Goal: Information Seeking & Learning: Learn about a topic

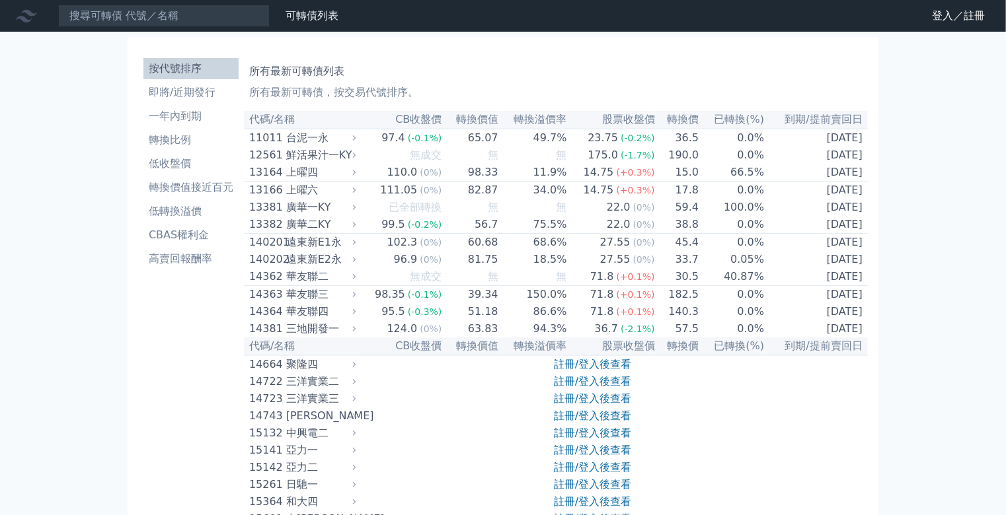
click at [0, 0] on icon at bounding box center [0, 0] width 0 height 0
click at [0, 0] on link "登入／註冊" at bounding box center [0, 0] width 0 height 0
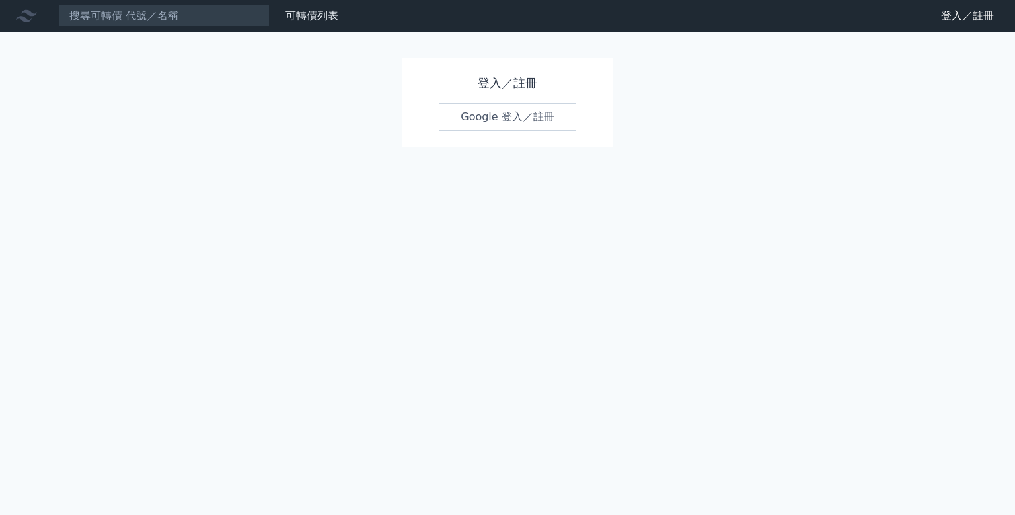
click at [500, 114] on link "Google 登入／註冊" at bounding box center [507, 117] width 137 height 28
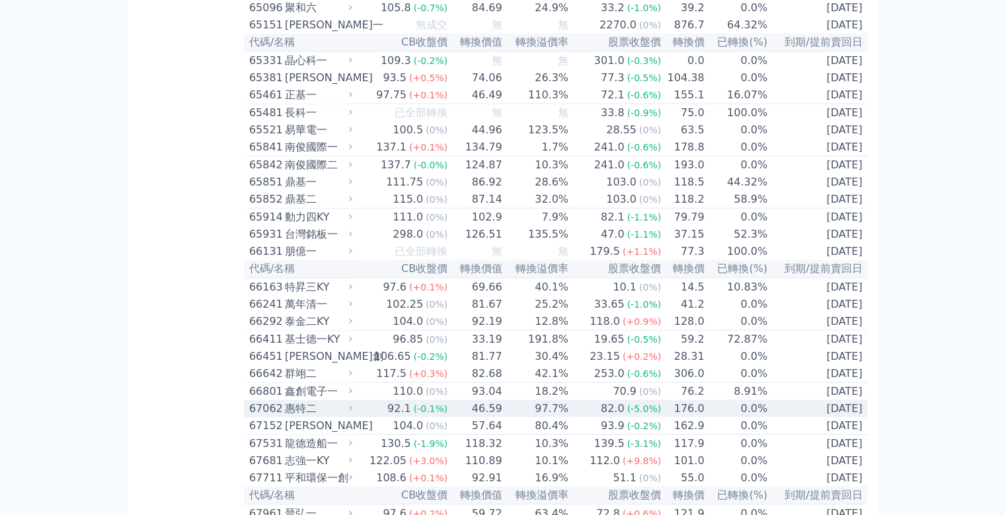
scroll to position [5762, 0]
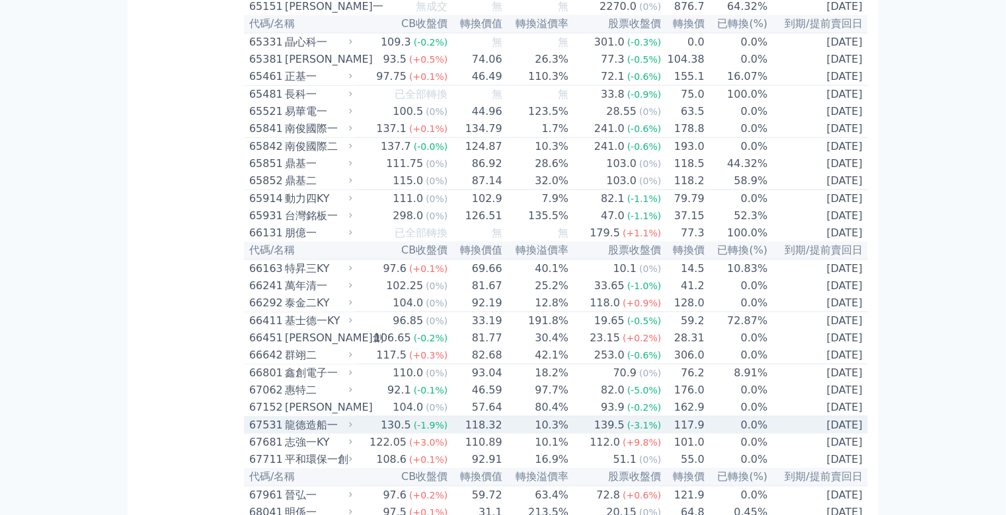
click at [285, 418] on div "龍德造船一" at bounding box center [317, 426] width 65 height 16
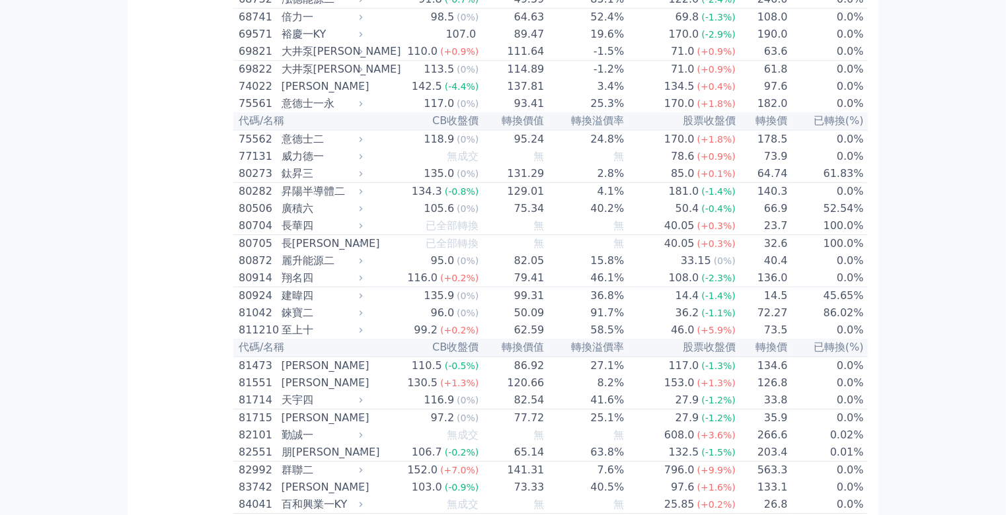
scroll to position [7009, 0]
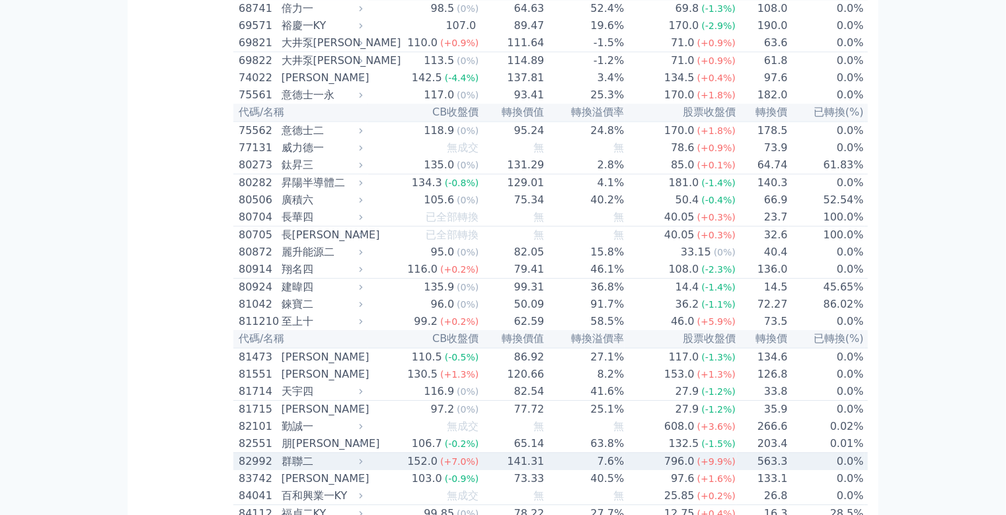
click at [281, 454] on div "群聯二" at bounding box center [320, 462] width 79 height 16
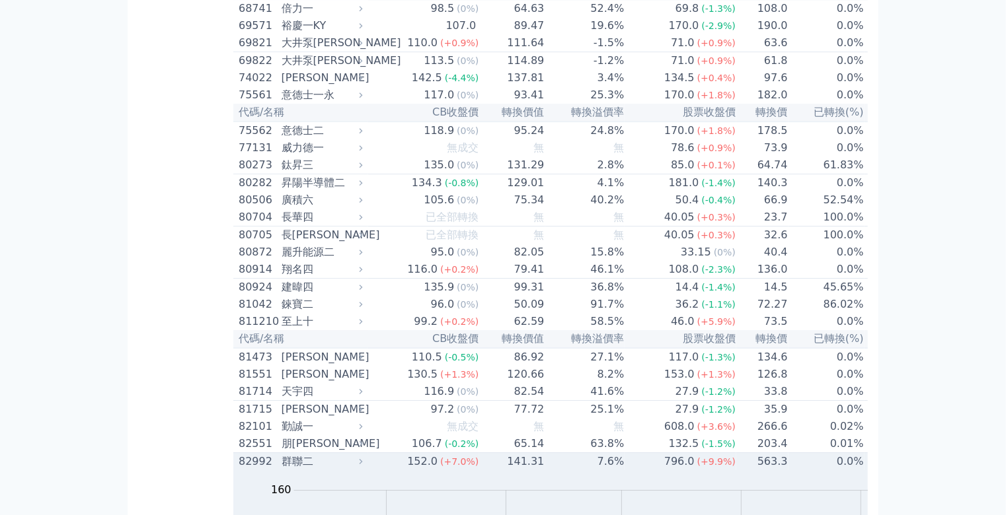
click at [281, 454] on div "群聯二" at bounding box center [320, 462] width 79 height 16
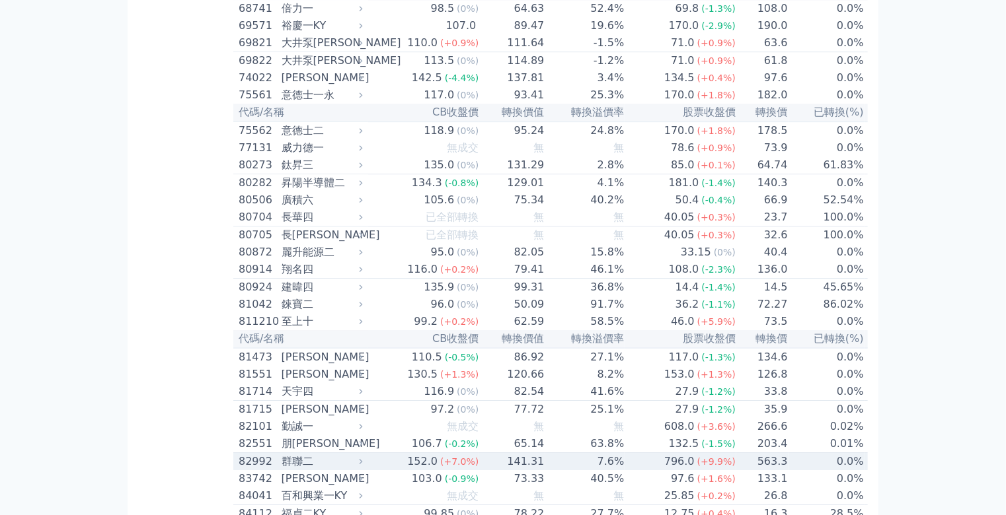
click at [281, 454] on div "群聯二" at bounding box center [320, 462] width 79 height 16
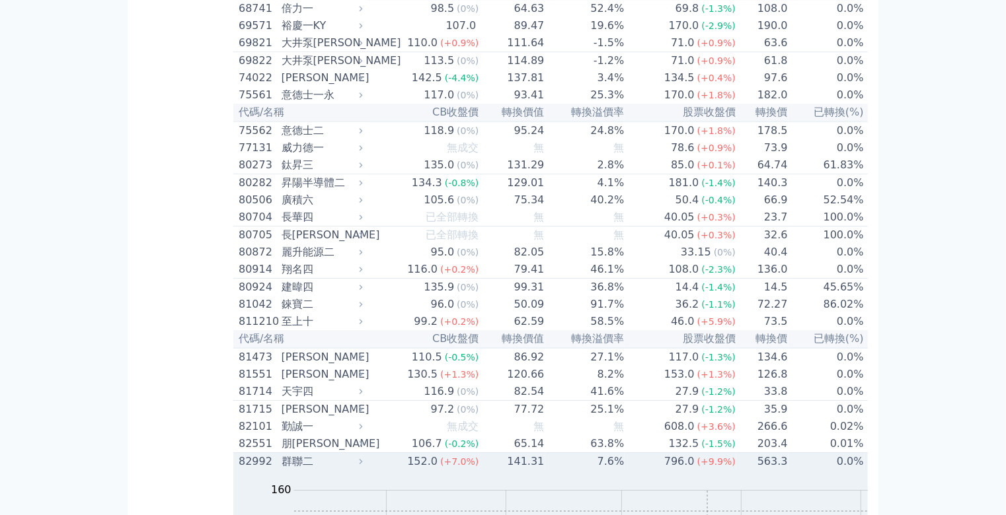
scroll to position [7062, 0]
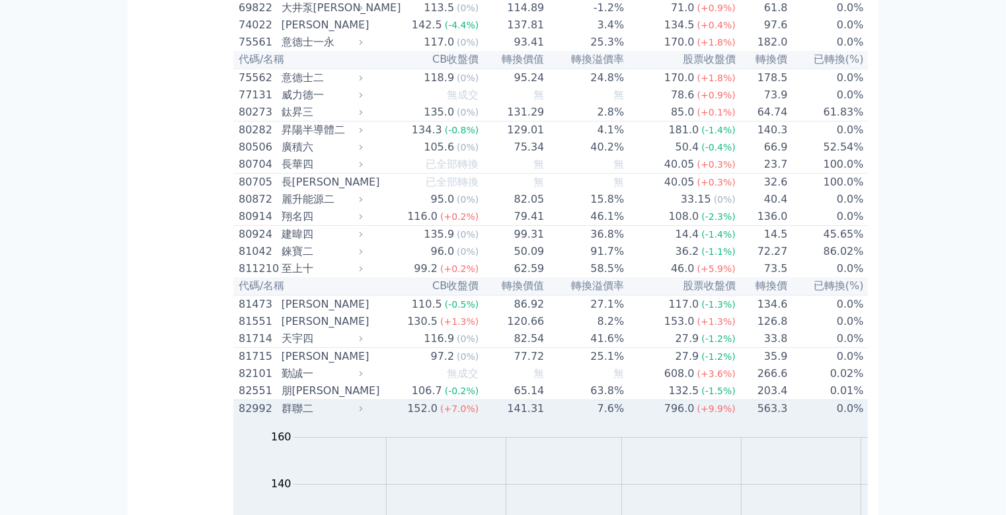
click at [281, 401] on div "群聯二" at bounding box center [320, 409] width 79 height 16
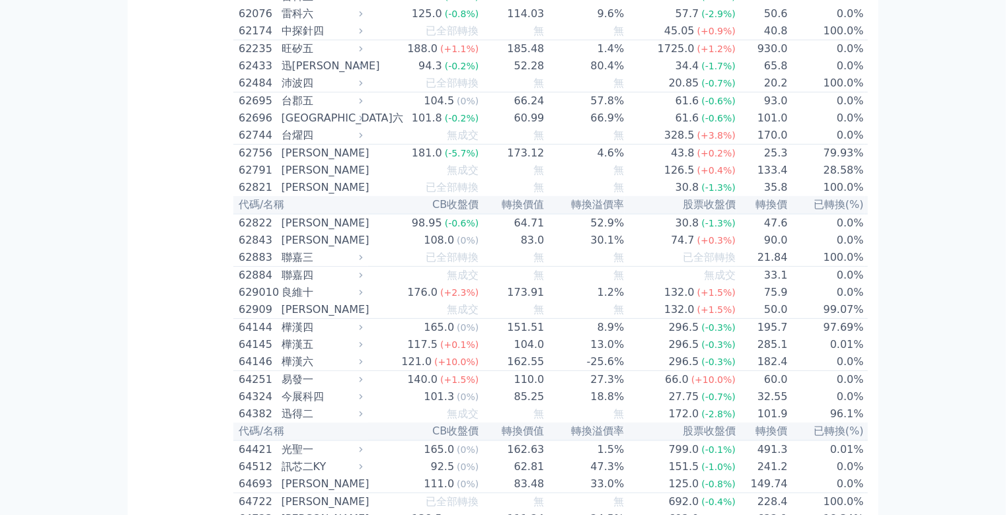
scroll to position [5445, 0]
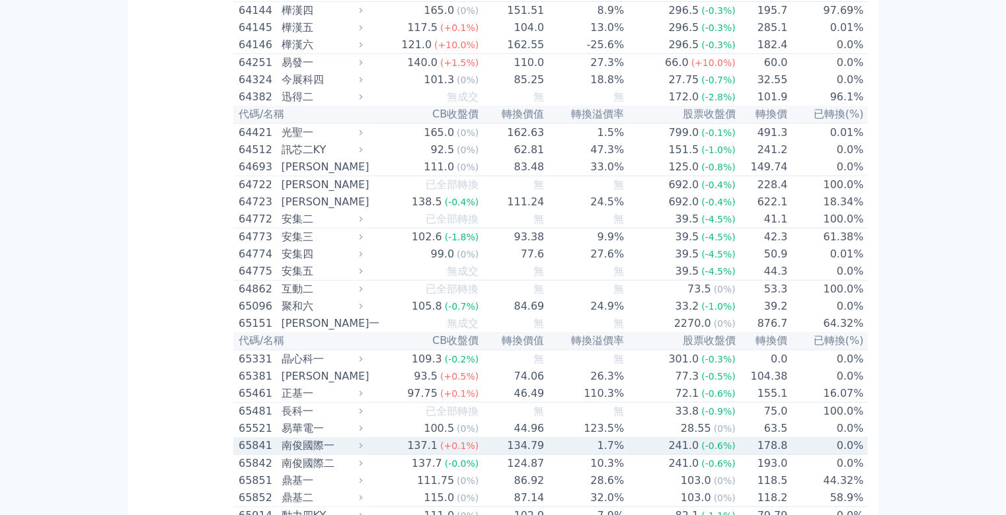
click at [281, 438] on div "南俊國際一" at bounding box center [320, 446] width 79 height 16
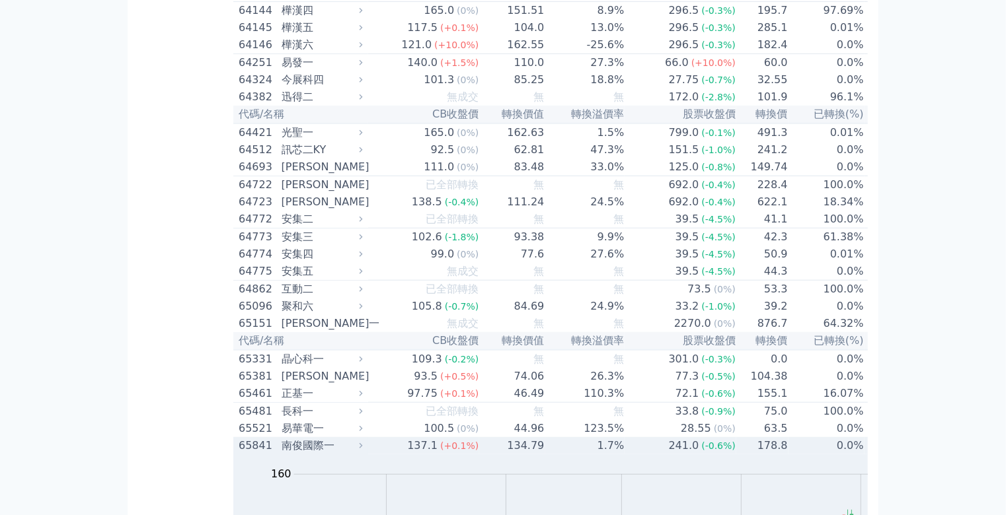
click at [281, 438] on div "南俊國際一" at bounding box center [320, 446] width 79 height 16
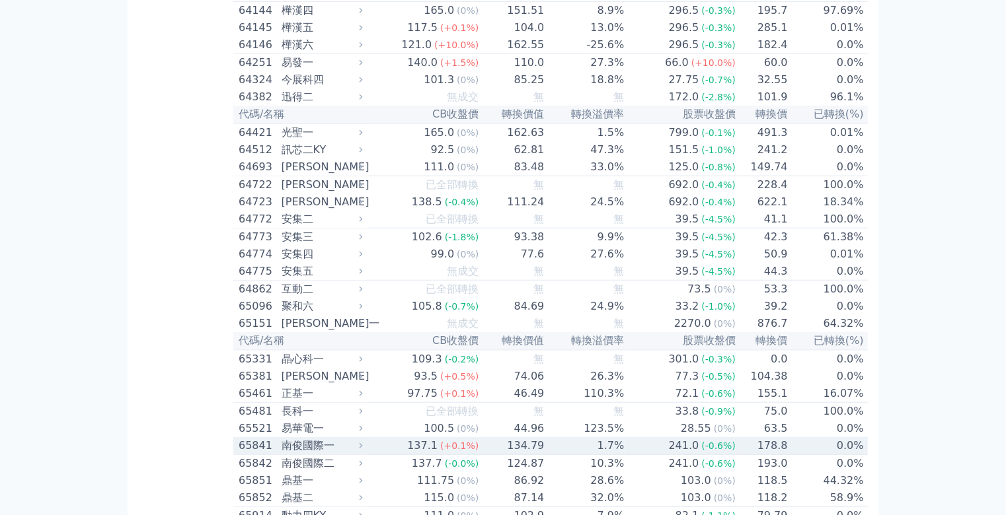
click at [281, 438] on div "南俊國際一" at bounding box center [320, 446] width 79 height 16
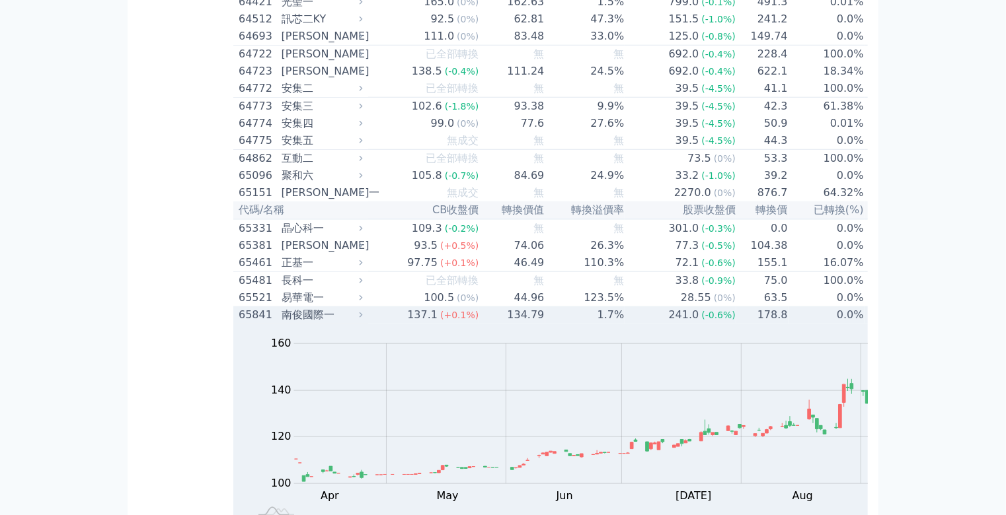
scroll to position [5656, 0]
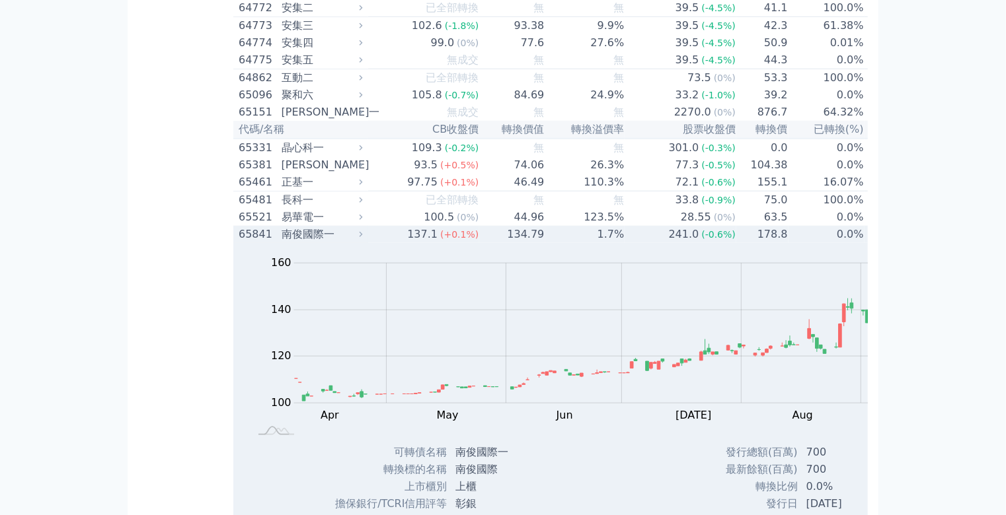
click at [281, 227] on div "南俊國際一" at bounding box center [320, 235] width 79 height 16
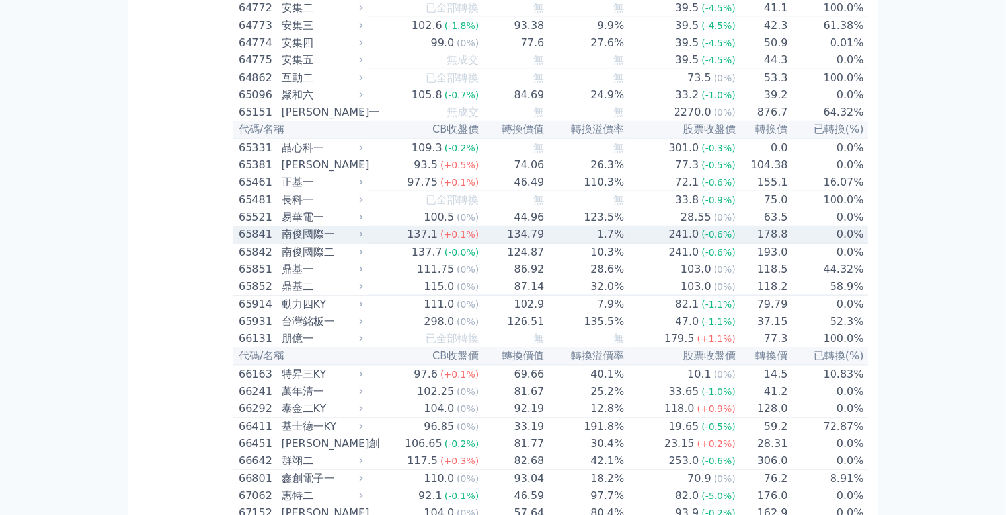
scroll to position [5603, 0]
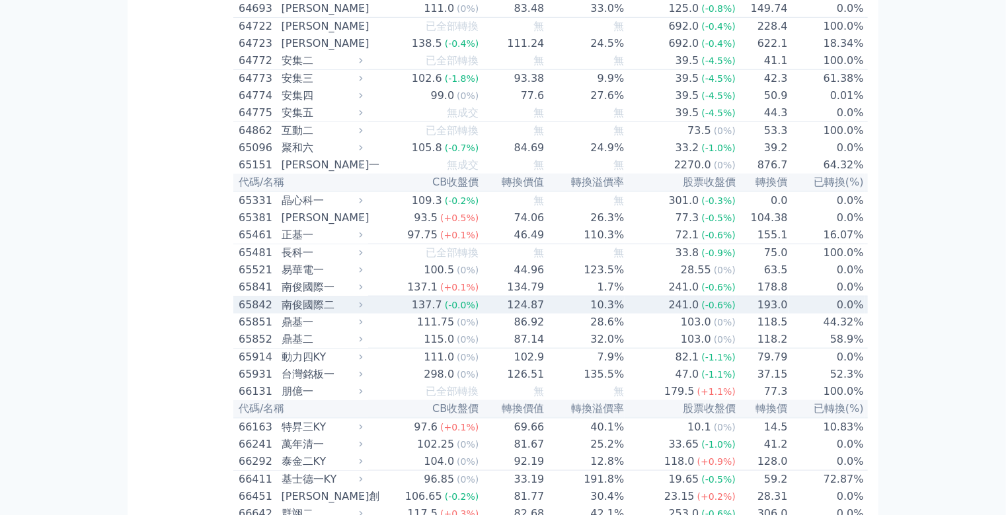
click at [479, 297] on td "124.87" at bounding box center [511, 306] width 65 height 18
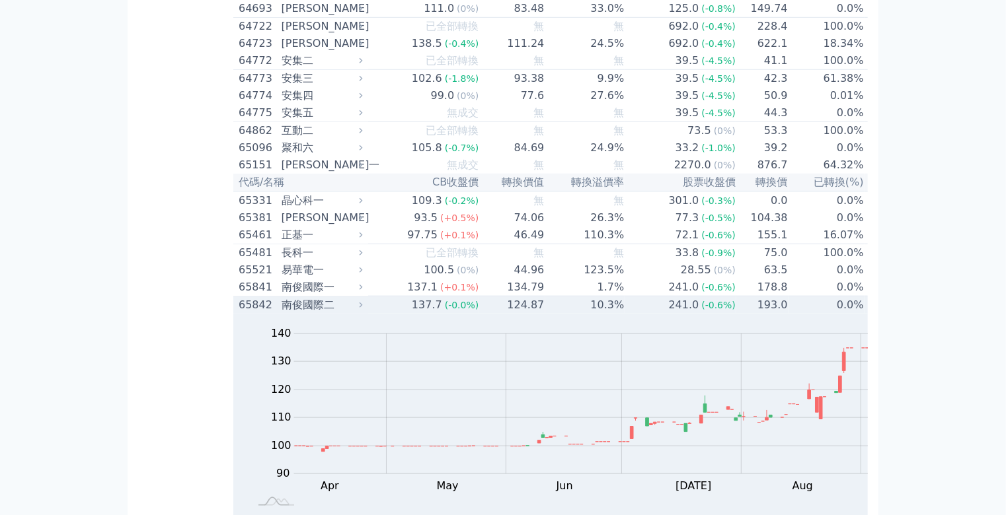
click at [479, 297] on td "124.87" at bounding box center [511, 306] width 65 height 18
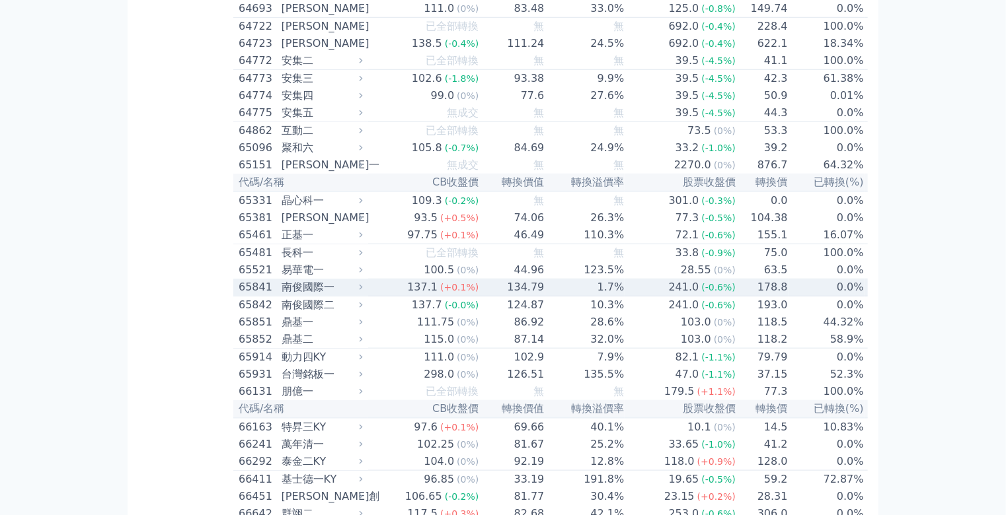
click at [281, 279] on div "南俊國際一" at bounding box center [320, 287] width 79 height 16
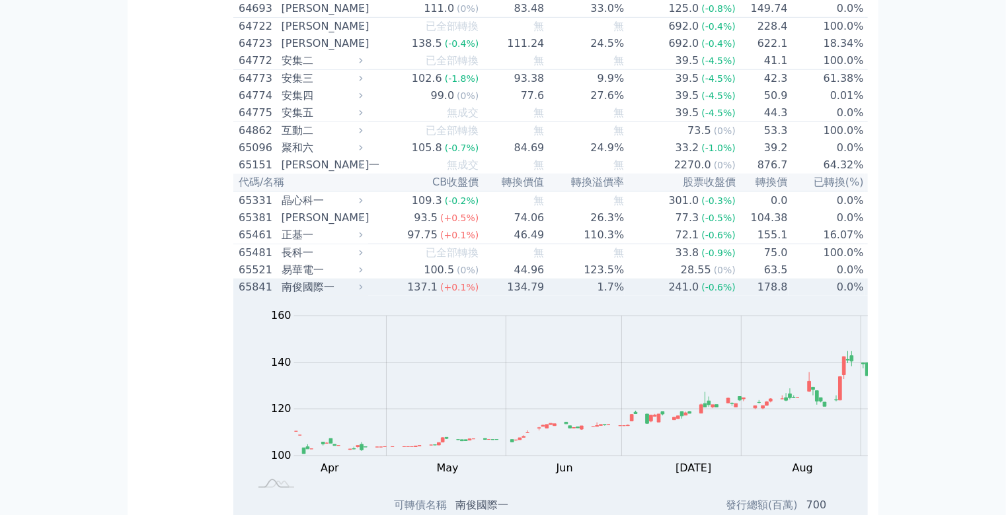
click at [281, 279] on div "南俊國際一" at bounding box center [320, 287] width 79 height 16
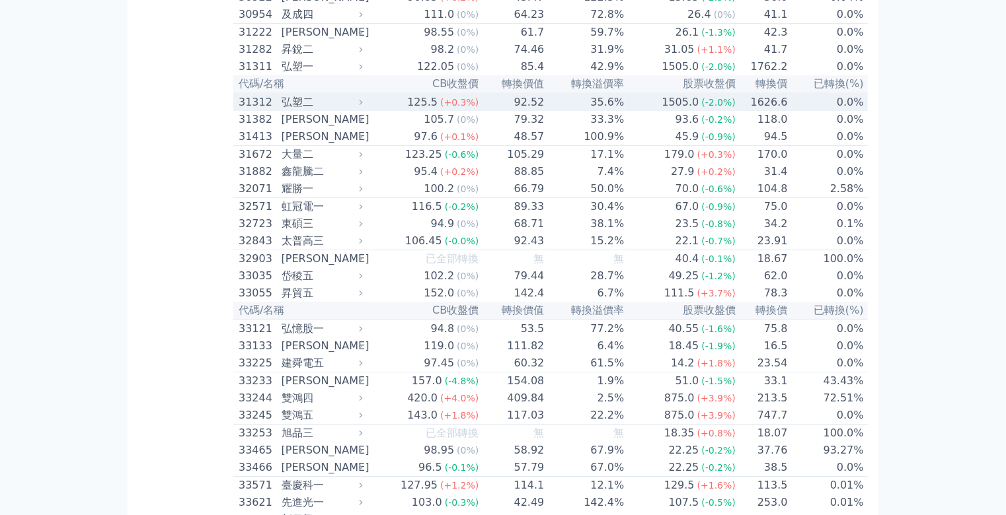
scroll to position [2023, 0]
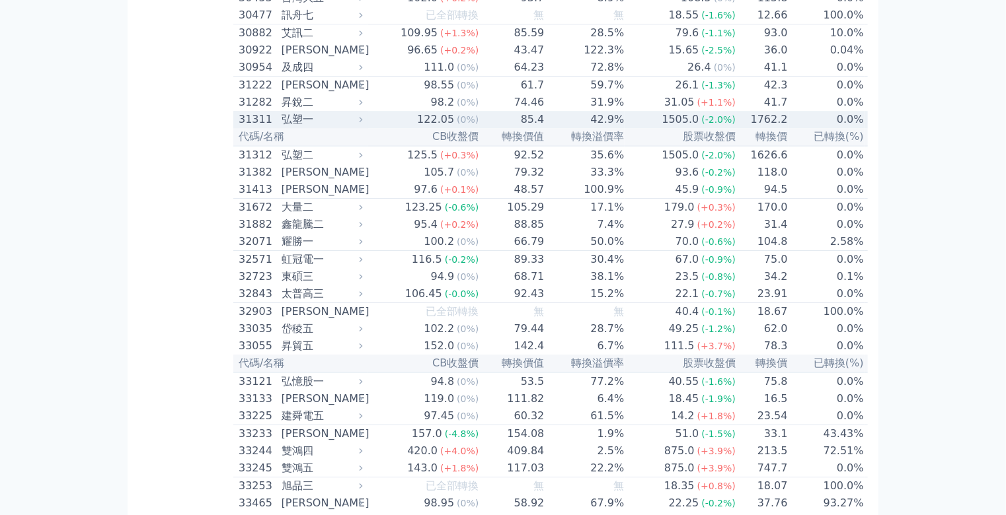
click at [281, 128] on div "弘塑一" at bounding box center [320, 120] width 79 height 16
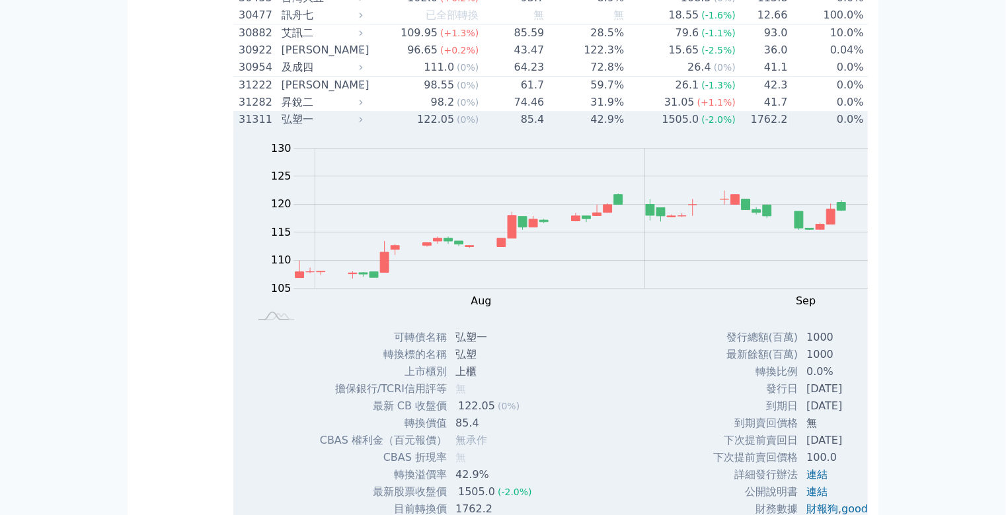
click at [281, 128] on div "弘塑一" at bounding box center [320, 120] width 79 height 16
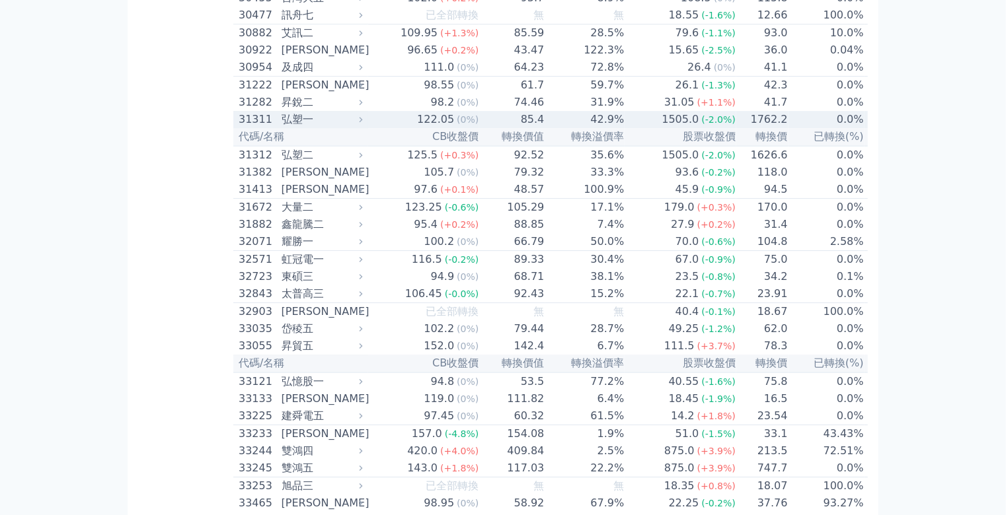
click at [281, 128] on div "弘塑一" at bounding box center [320, 120] width 79 height 16
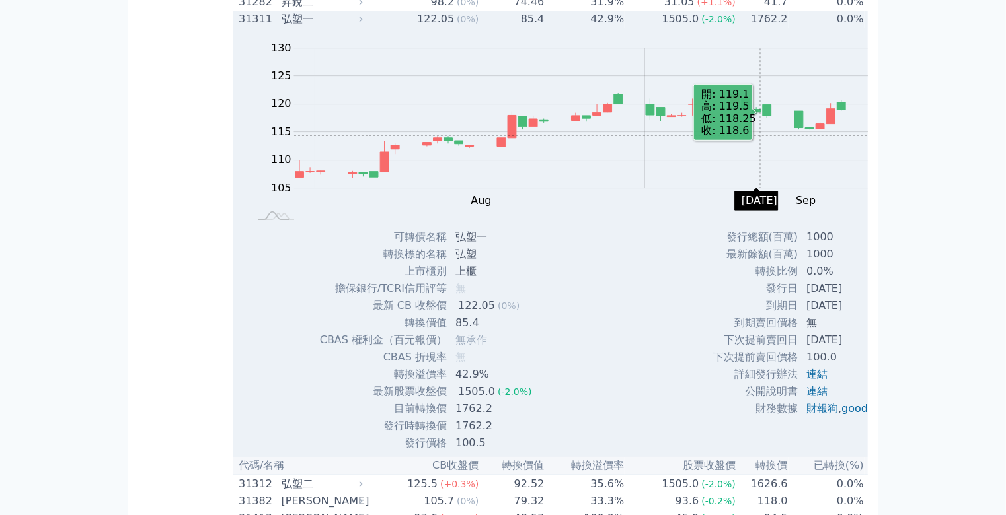
scroll to position [2128, 0]
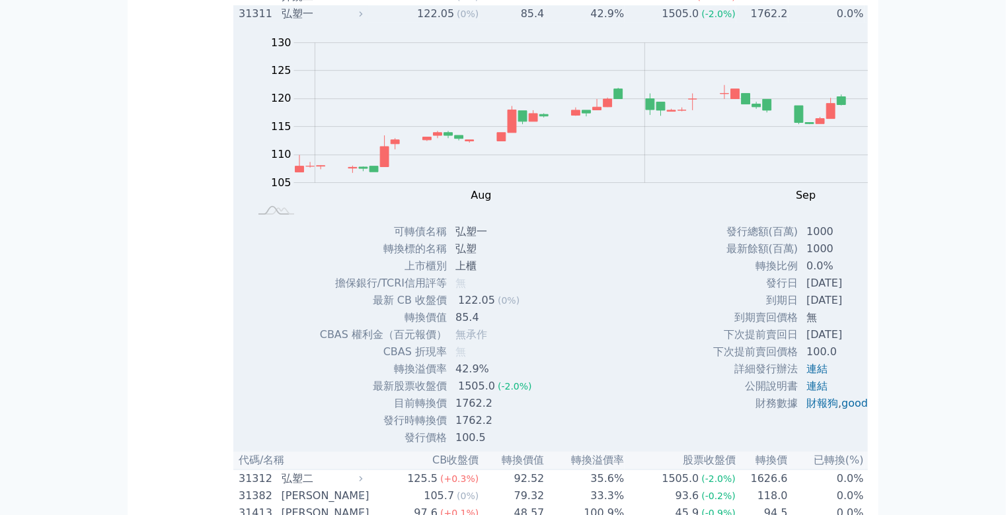
click at [281, 22] on div "弘塑一" at bounding box center [320, 14] width 79 height 16
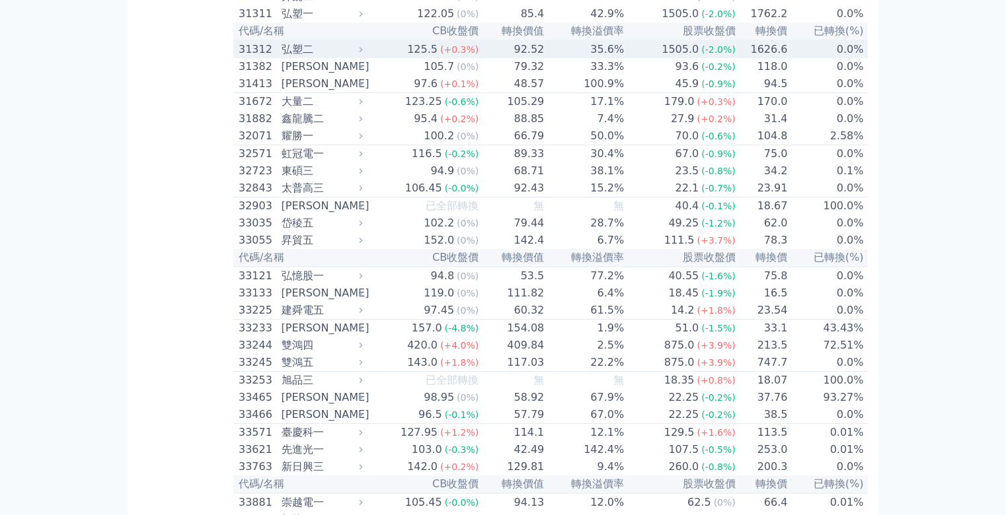
click at [281, 57] on div "弘塑二" at bounding box center [320, 50] width 79 height 16
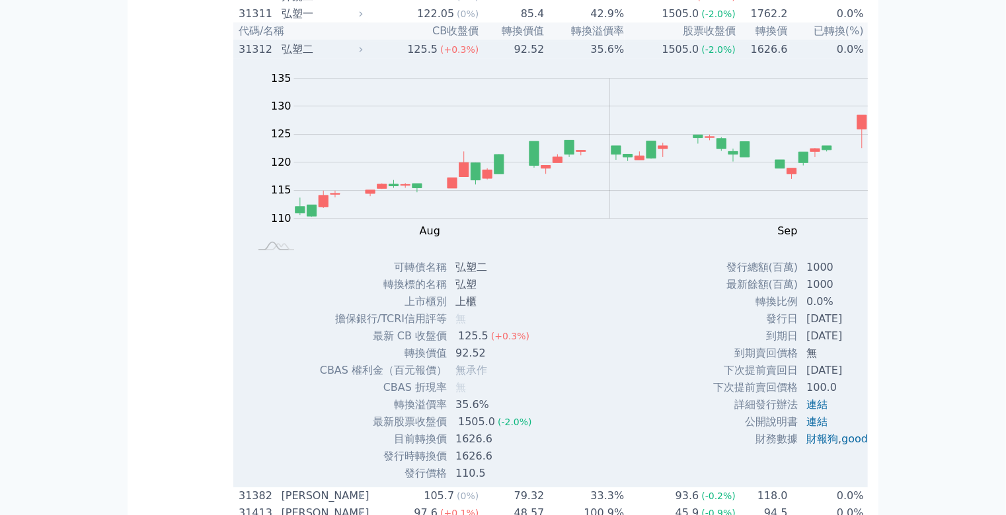
click at [281, 57] on div "弘塑二" at bounding box center [320, 50] width 79 height 16
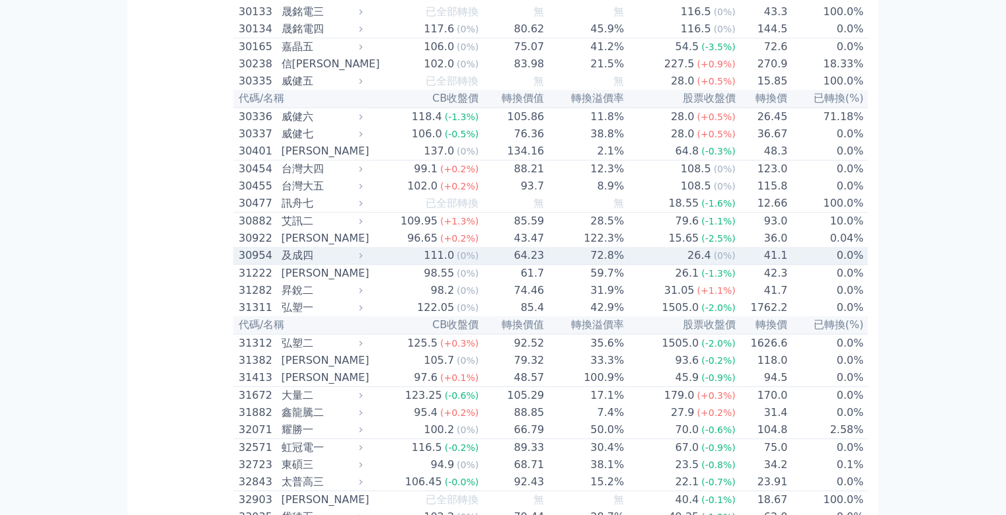
scroll to position [1864, 0]
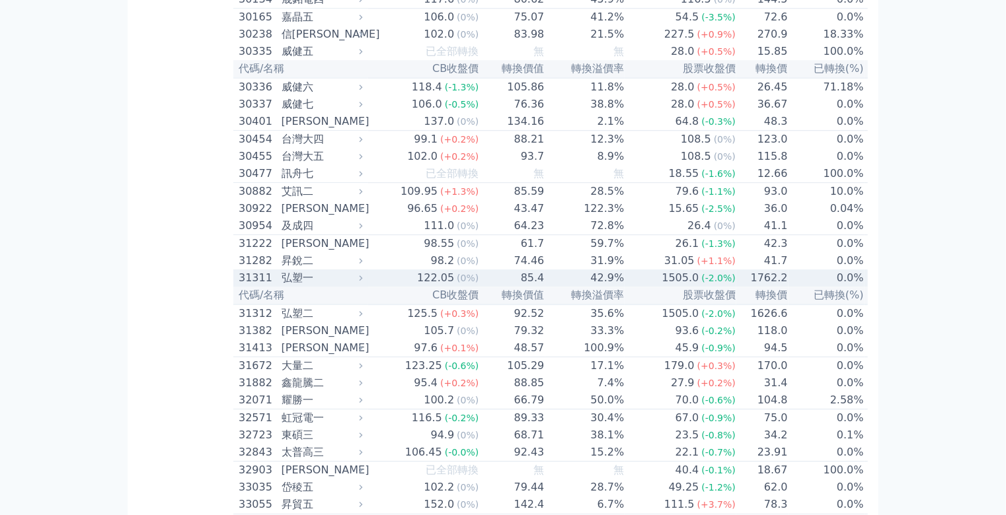
click at [281, 286] on div "弘塑一" at bounding box center [320, 278] width 79 height 16
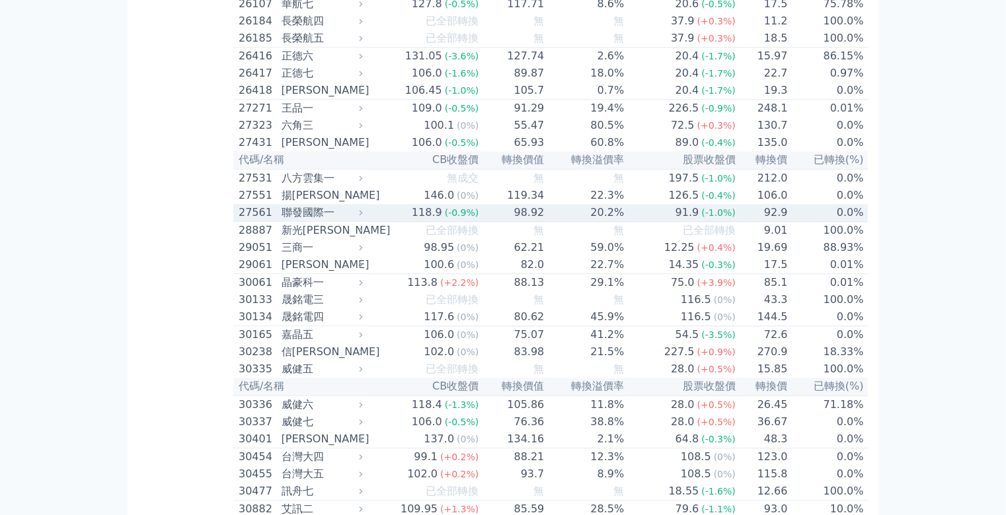
scroll to position [1547, 0]
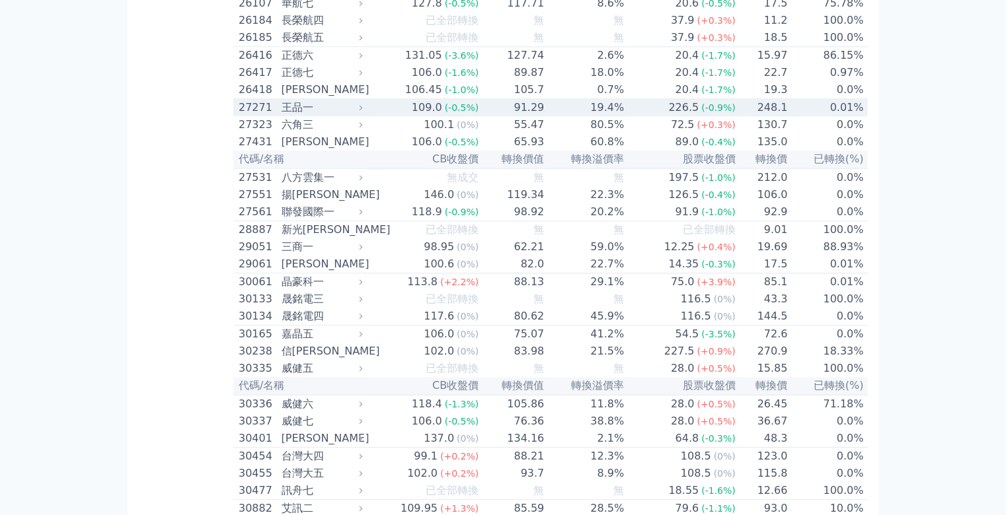
click at [281, 116] on div "王品一" at bounding box center [320, 108] width 79 height 16
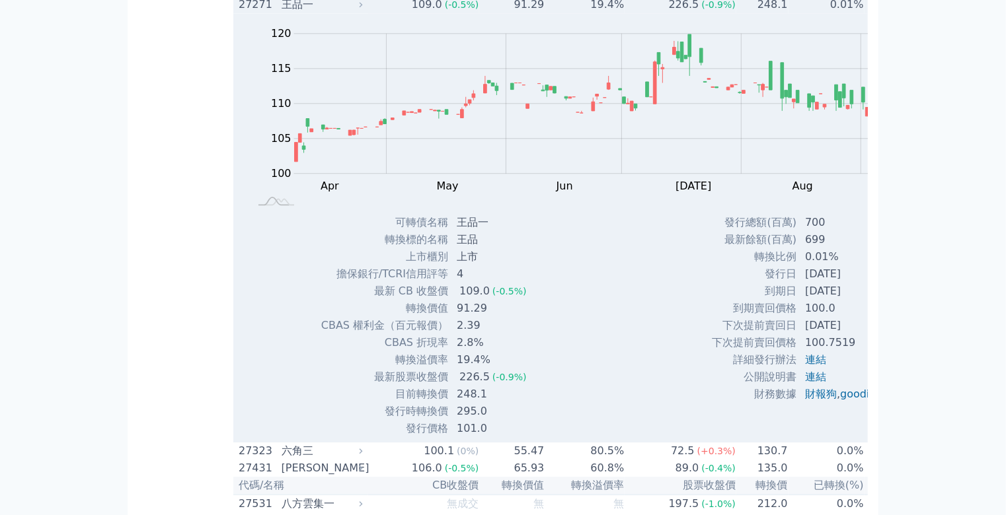
scroll to position [1653, 0]
